Goal: Task Accomplishment & Management: Complete application form

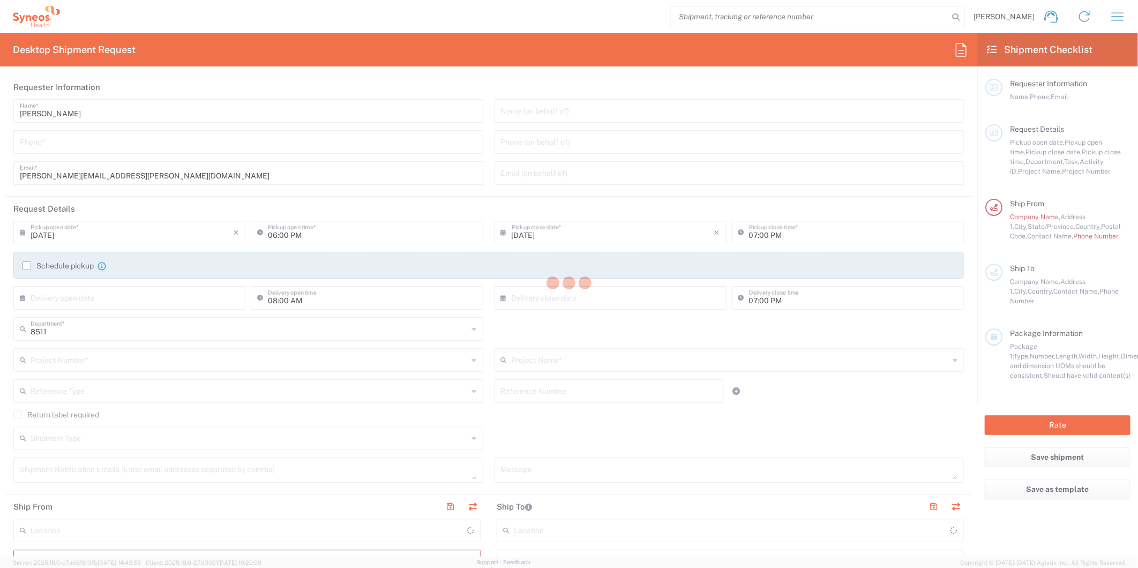
type input "Syneos Health, LLC-[GEOGRAPHIC_DATA] [GEOGRAPHIC_DATA] [GEOGRAPHIC_DATA]"
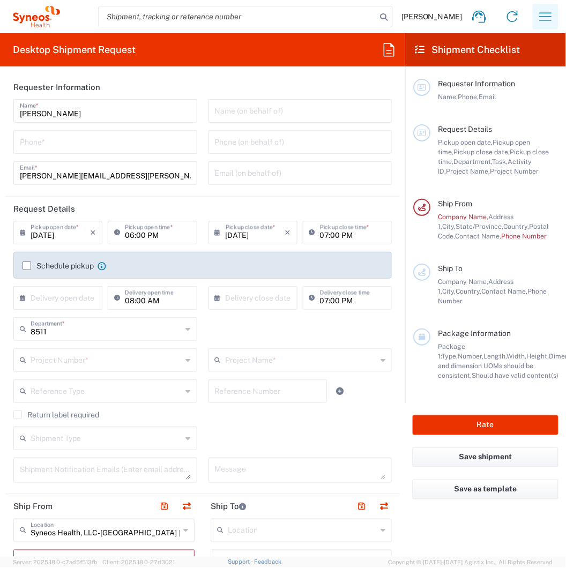
click at [550, 21] on icon "button" at bounding box center [545, 16] width 17 height 17
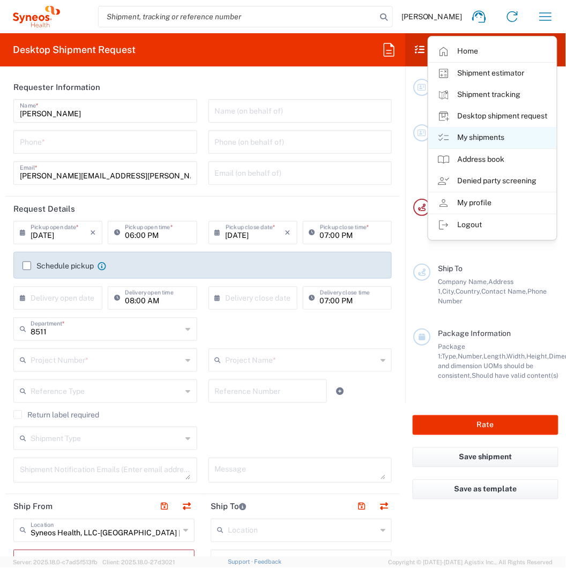
click at [481, 137] on link "My shipments" at bounding box center [493, 137] width 128 height 21
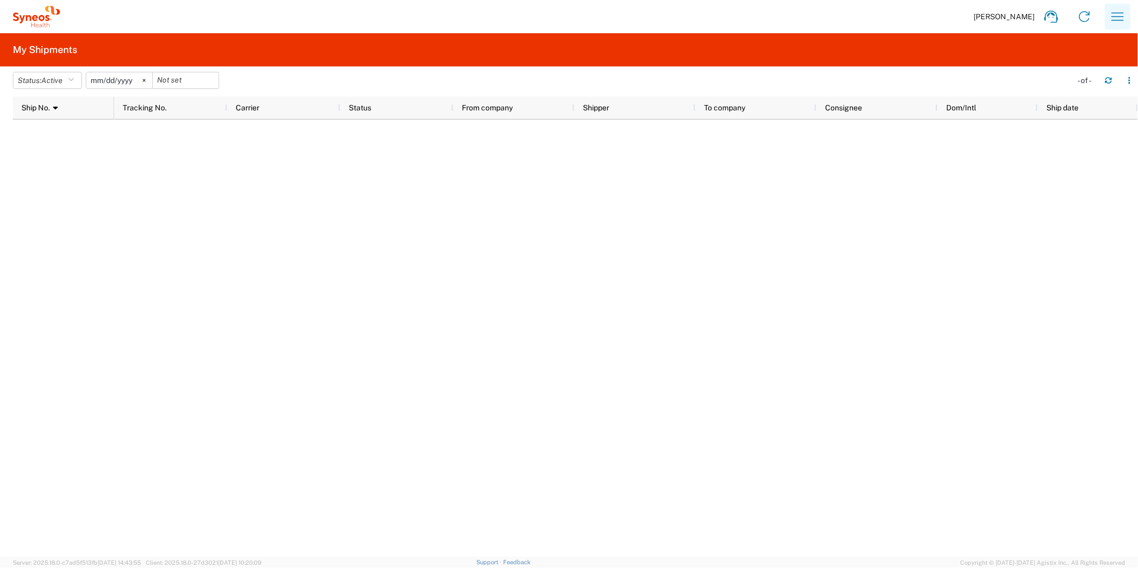
click at [1117, 22] on icon "button" at bounding box center [1118, 16] width 17 height 17
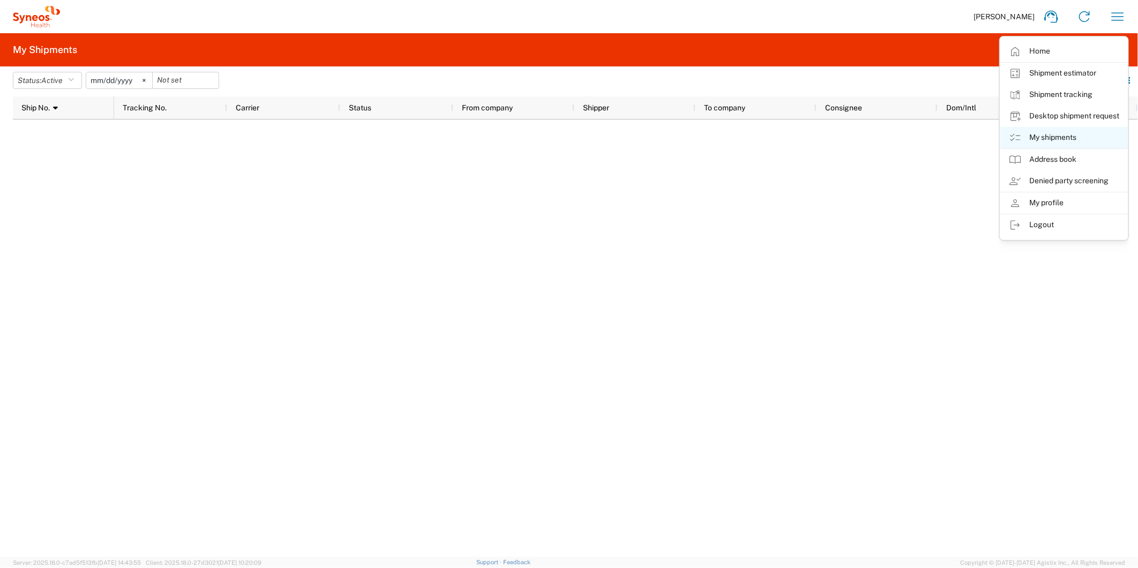
click at [1050, 140] on link "My shipments" at bounding box center [1065, 137] width 128 height 21
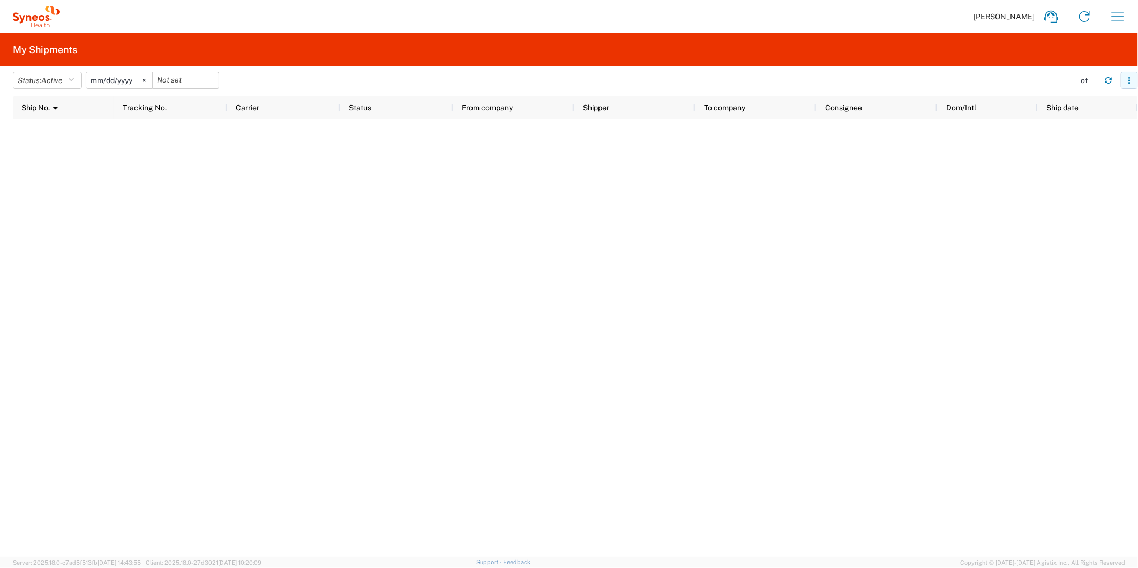
click at [1133, 77] on icon "button" at bounding box center [1130, 81] width 8 height 8
click at [326, 152] on div at bounding box center [626, 338] width 1024 height 437
click at [145, 81] on icon at bounding box center [144, 80] width 3 height 3
click at [62, 78] on span "Active" at bounding box center [51, 80] width 21 height 9
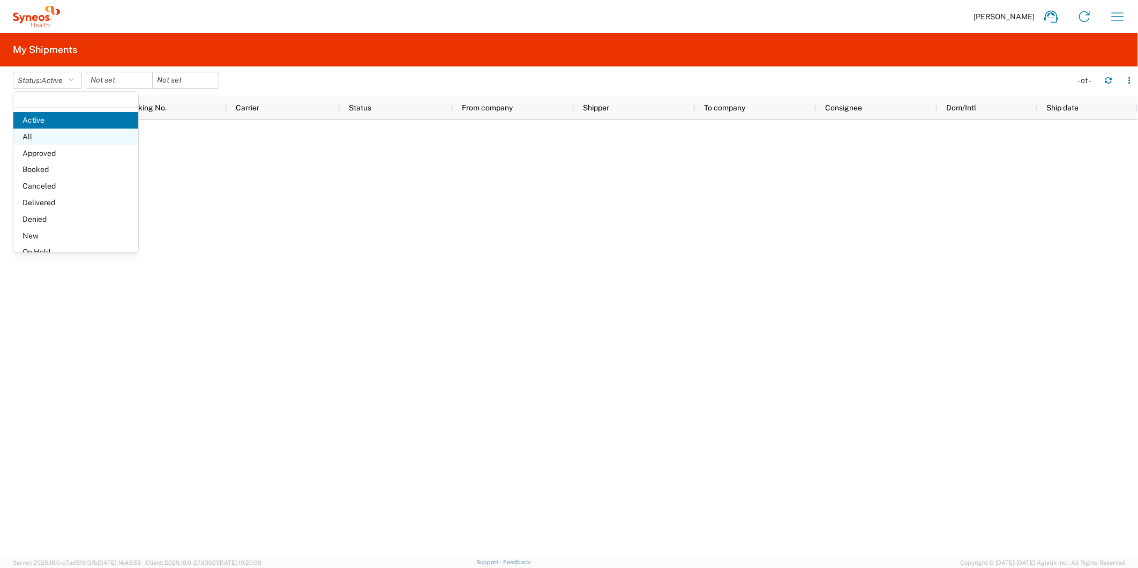
click at [60, 133] on span "All" at bounding box center [75, 137] width 125 height 17
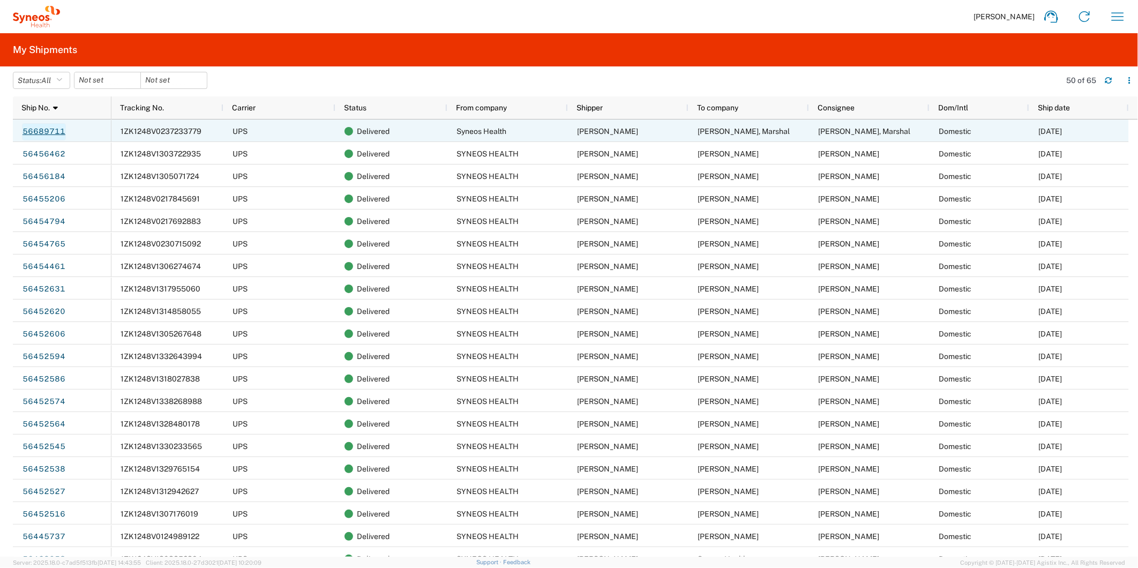
click at [51, 132] on link "56689711" at bounding box center [44, 131] width 44 height 17
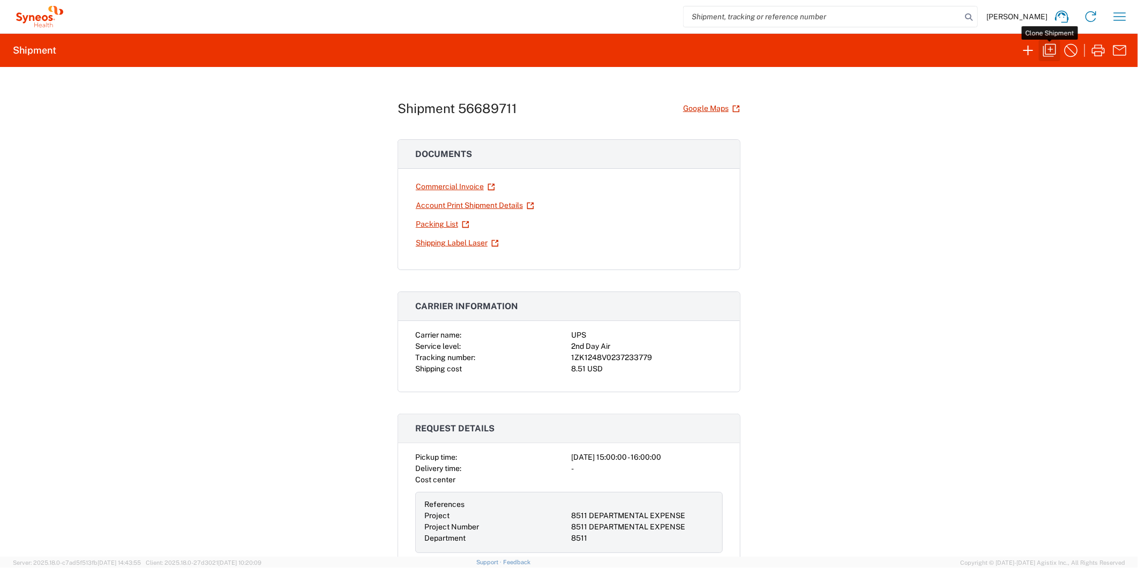
click at [1046, 52] on icon "button" at bounding box center [1050, 50] width 13 height 13
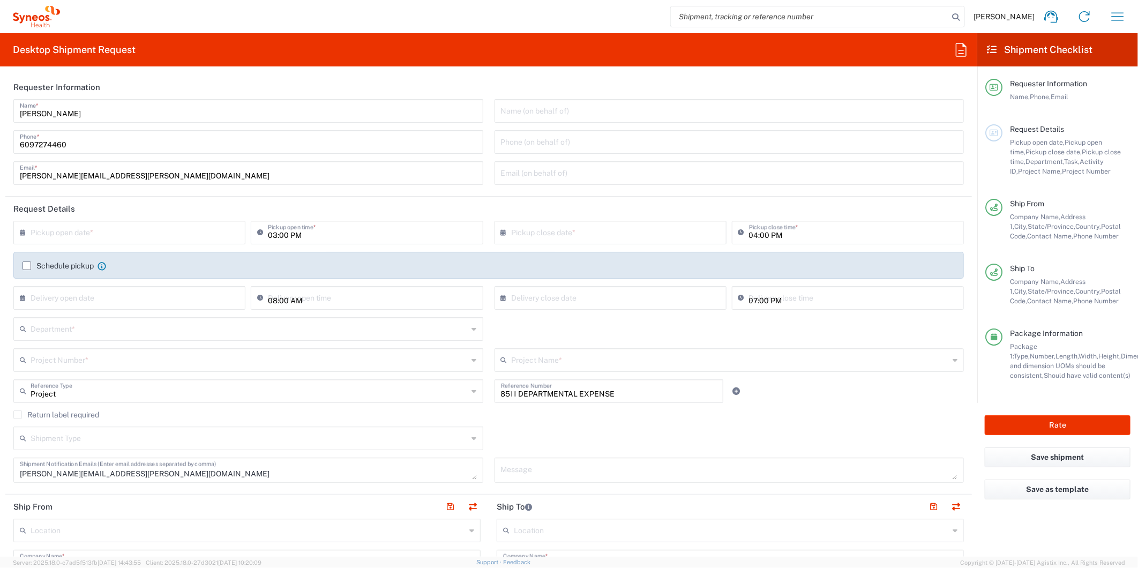
type input "[US_STATE]"
type input "Envelope"
click at [88, 234] on input "text" at bounding box center [132, 231] width 203 height 19
click at [126, 297] on span "10" at bounding box center [131, 299] width 16 height 15
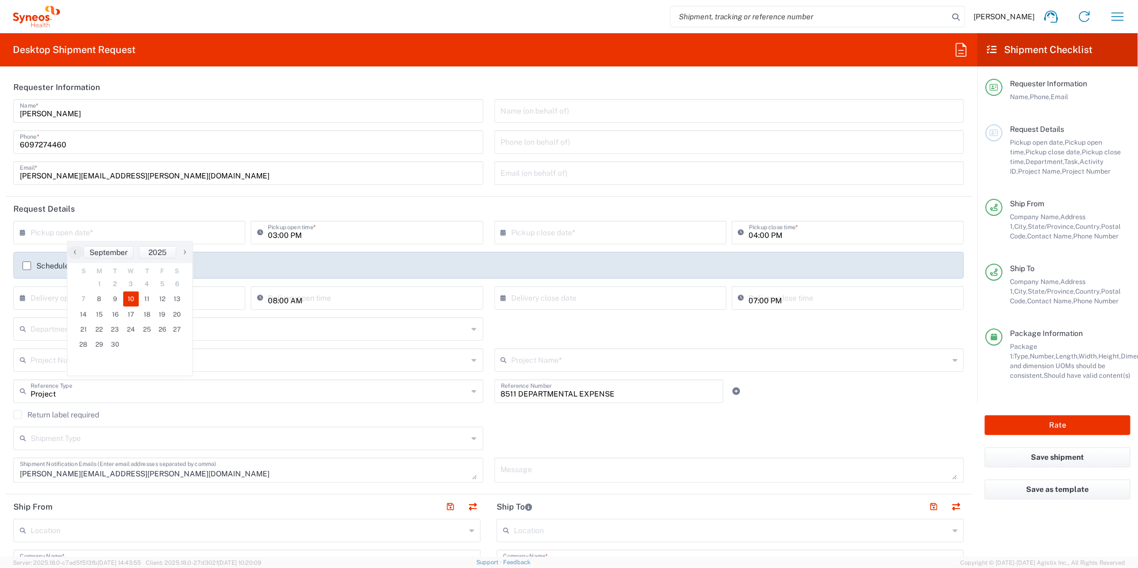
type input "[DATE]"
click at [562, 233] on input "[DATE]" at bounding box center [613, 231] width 203 height 19
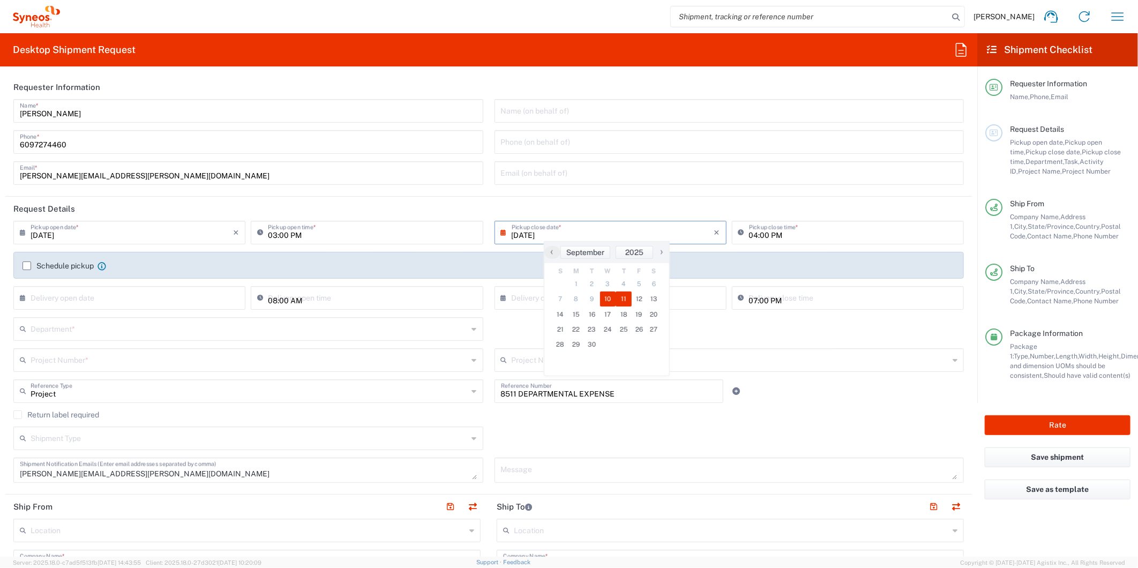
click at [623, 296] on span "11" at bounding box center [624, 299] width 16 height 15
type input "[DATE]"
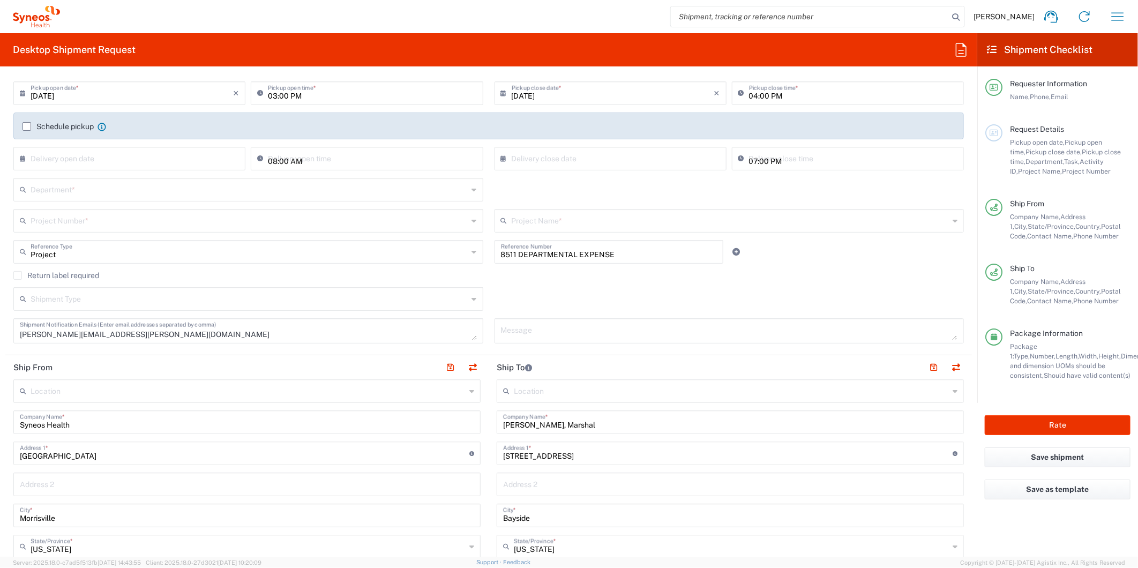
scroll to position [178, 0]
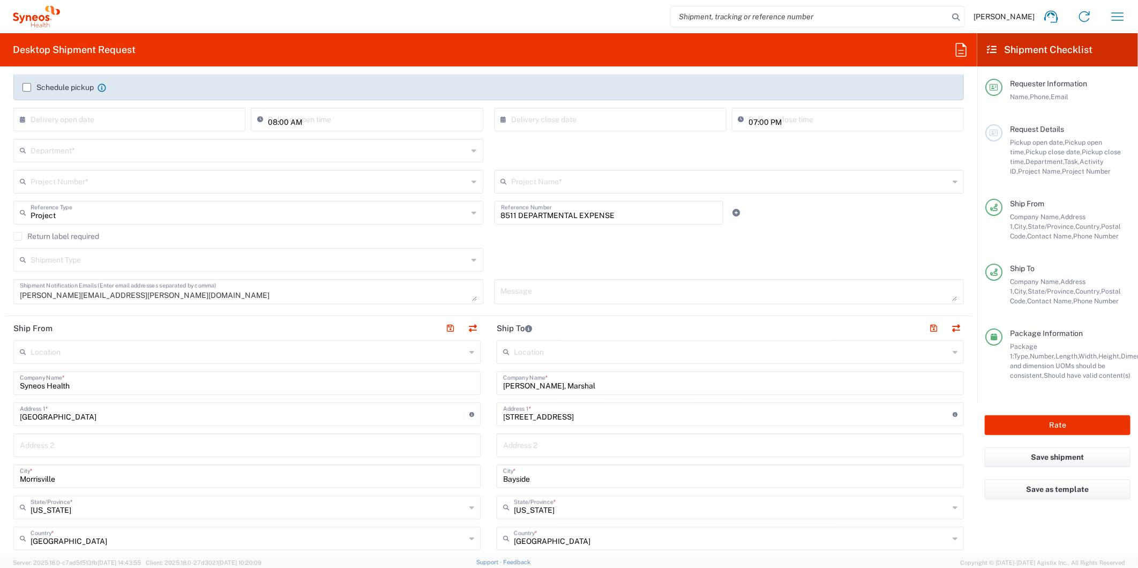
click at [104, 154] on input "text" at bounding box center [250, 149] width 438 height 19
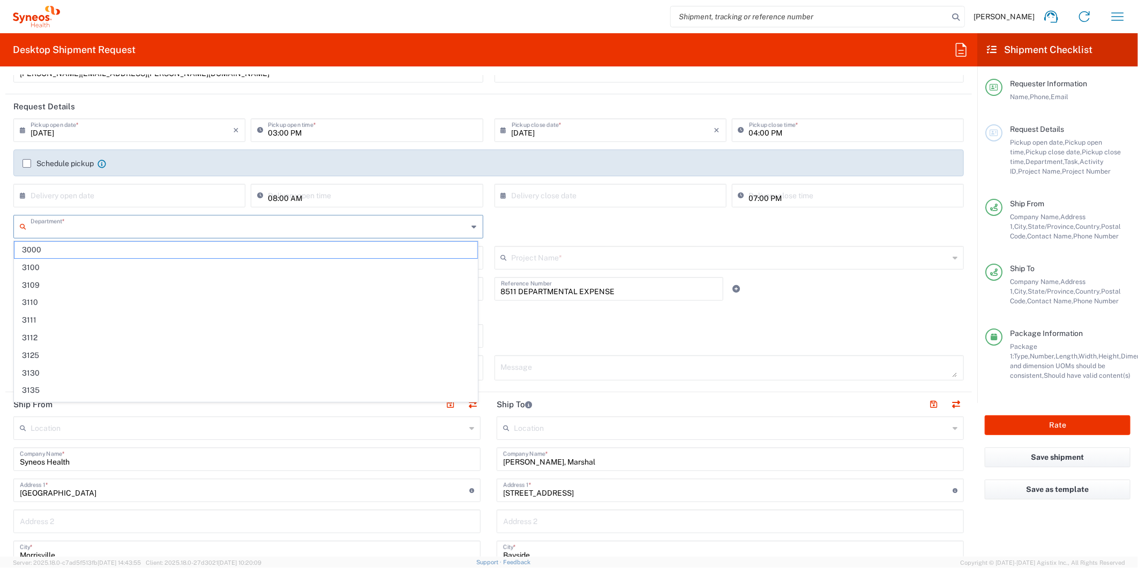
scroll to position [0, 0]
